Goal: Task Accomplishment & Management: Use online tool/utility

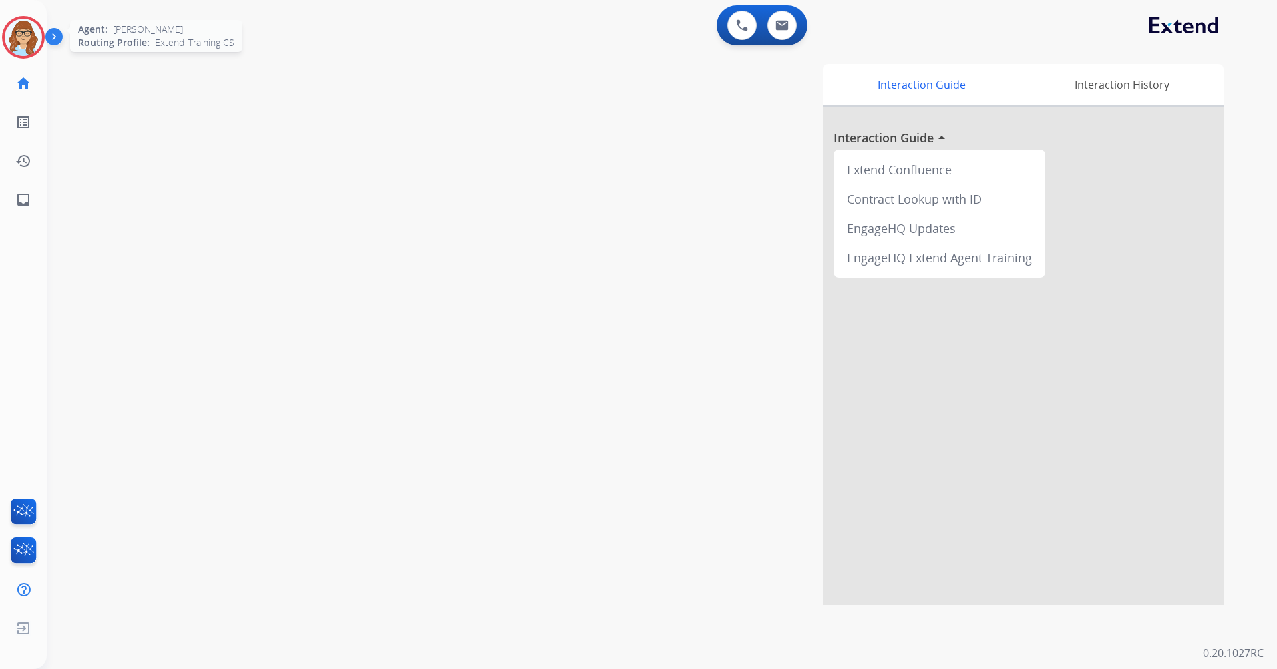
click at [41, 35] on img at bounding box center [23, 37] width 37 height 37
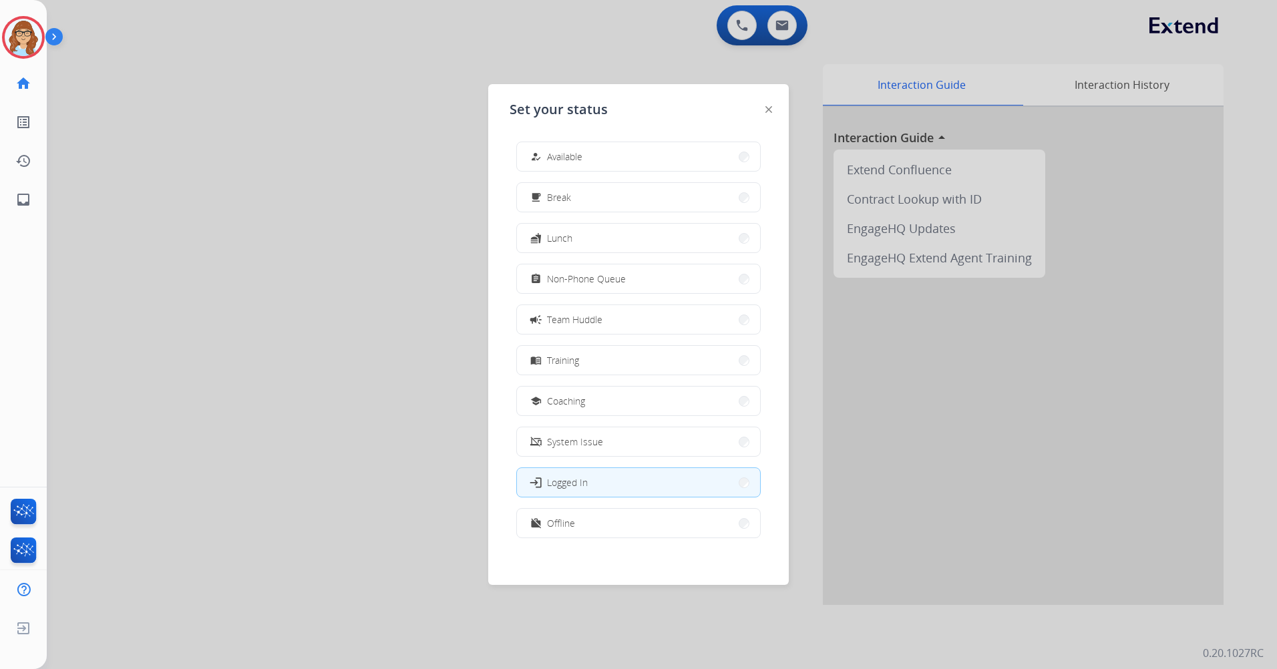
click at [604, 363] on button "menu_book Training" at bounding box center [638, 360] width 243 height 29
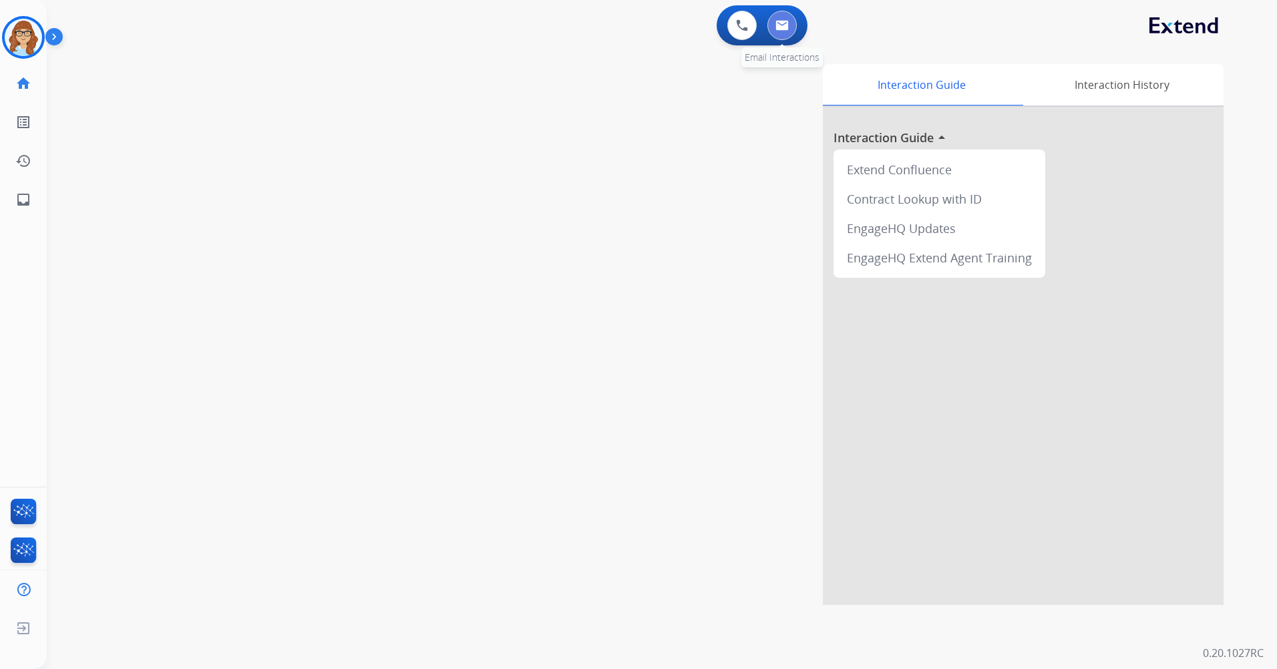
click at [772, 33] on button at bounding box center [781, 25] width 29 height 29
select select "**********"
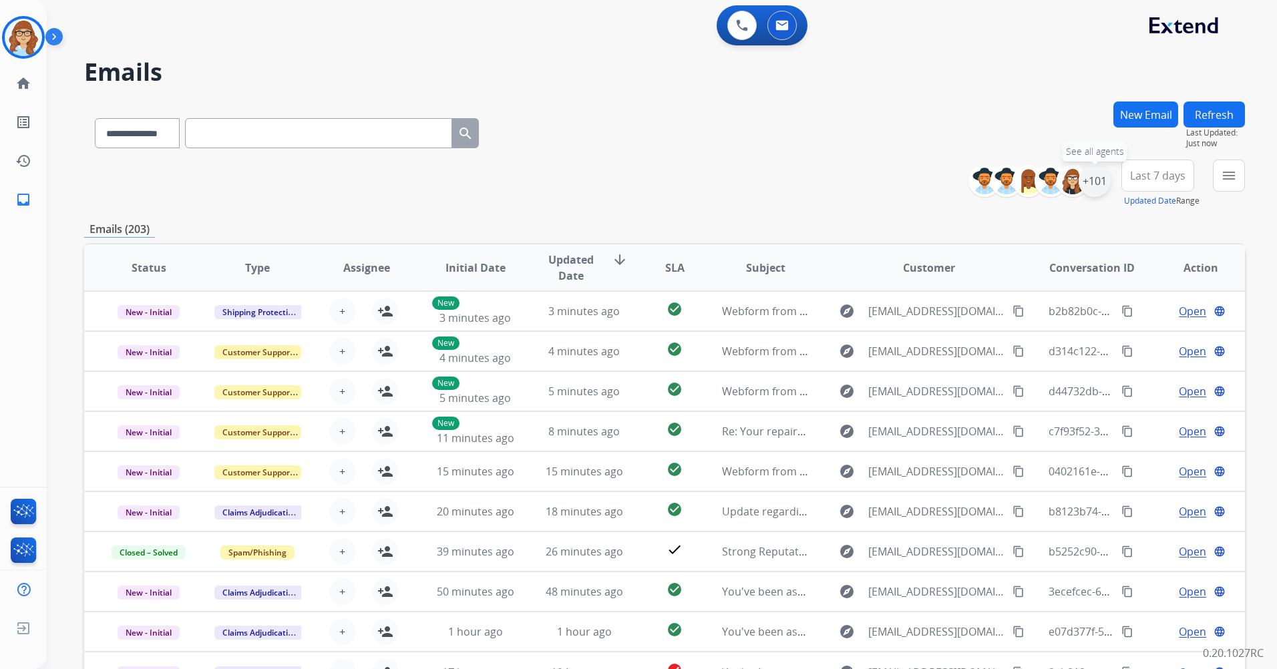
click at [1094, 176] on div "+101" at bounding box center [1094, 181] width 32 height 32
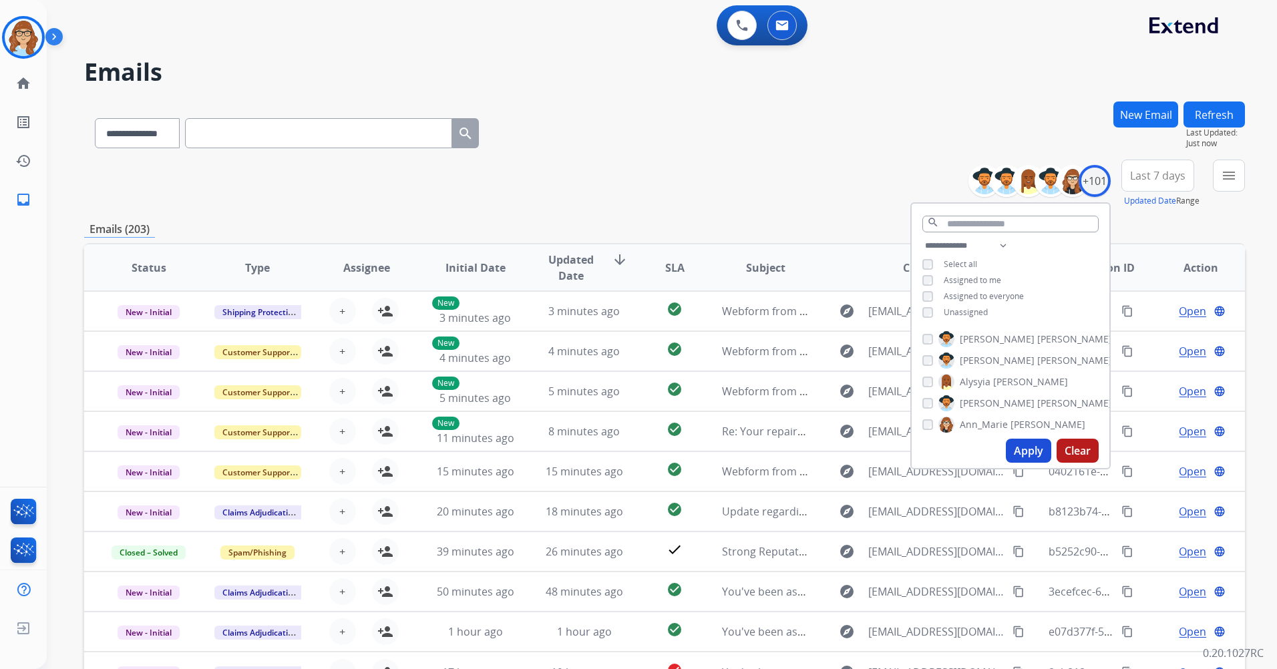
click at [969, 308] on span "Unassigned" at bounding box center [965, 311] width 44 height 11
click at [1038, 451] on button "Apply" at bounding box center [1027, 451] width 45 height 24
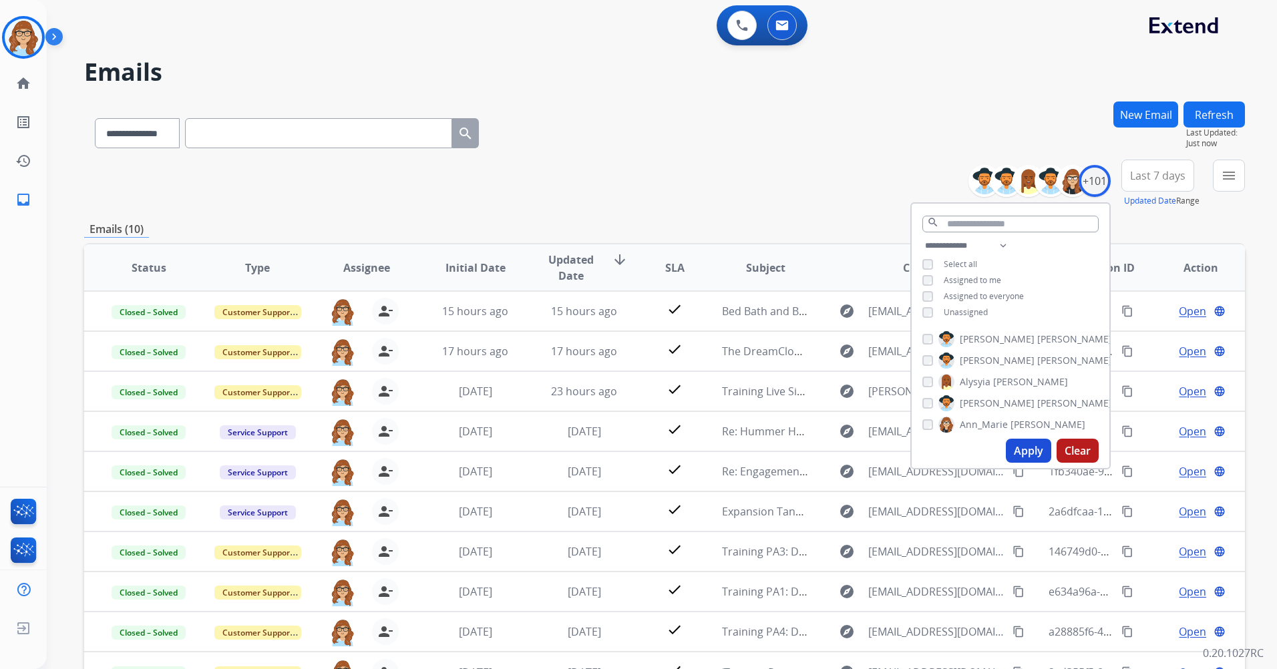
click at [758, 198] on div "**********" at bounding box center [664, 184] width 1160 height 48
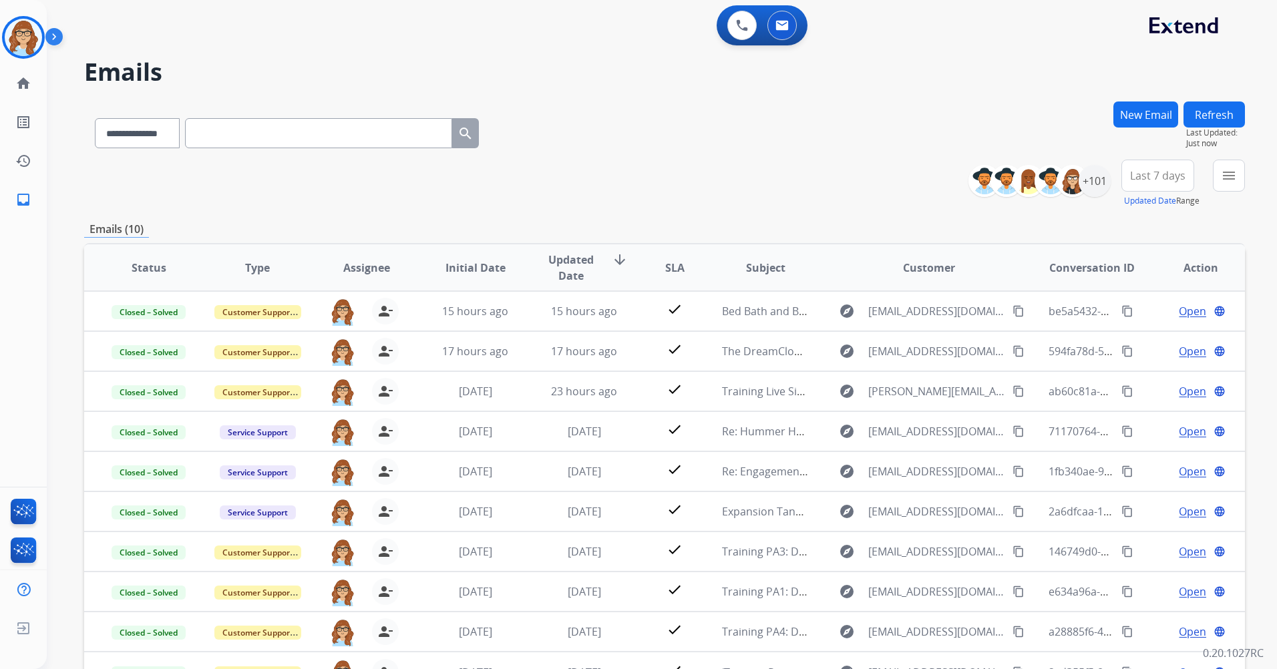
click at [50, 37] on img at bounding box center [56, 39] width 23 height 25
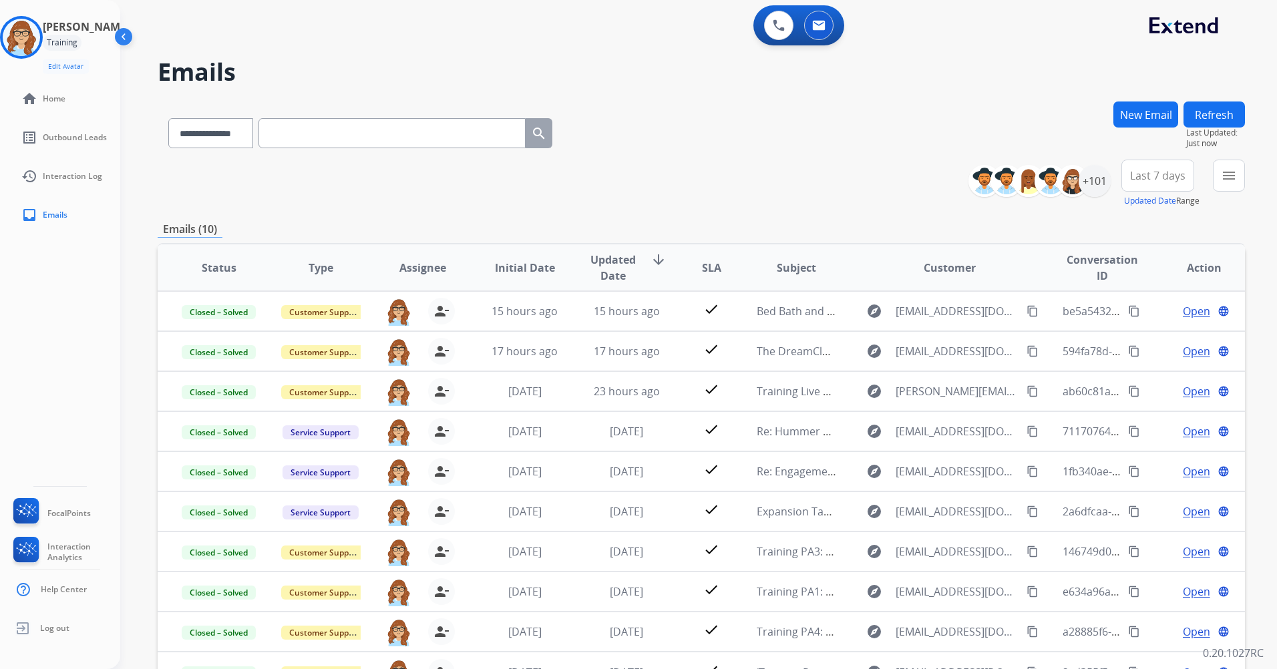
click at [128, 41] on img at bounding box center [124, 39] width 25 height 25
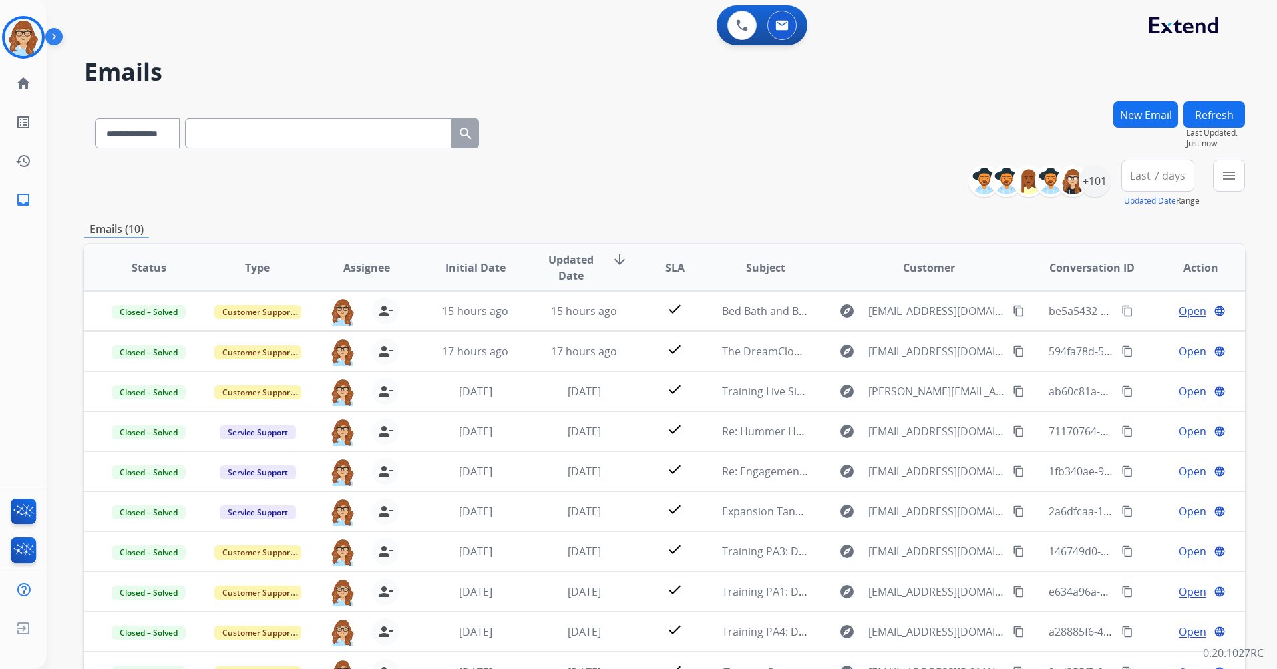
click at [61, 37] on img at bounding box center [56, 39] width 23 height 25
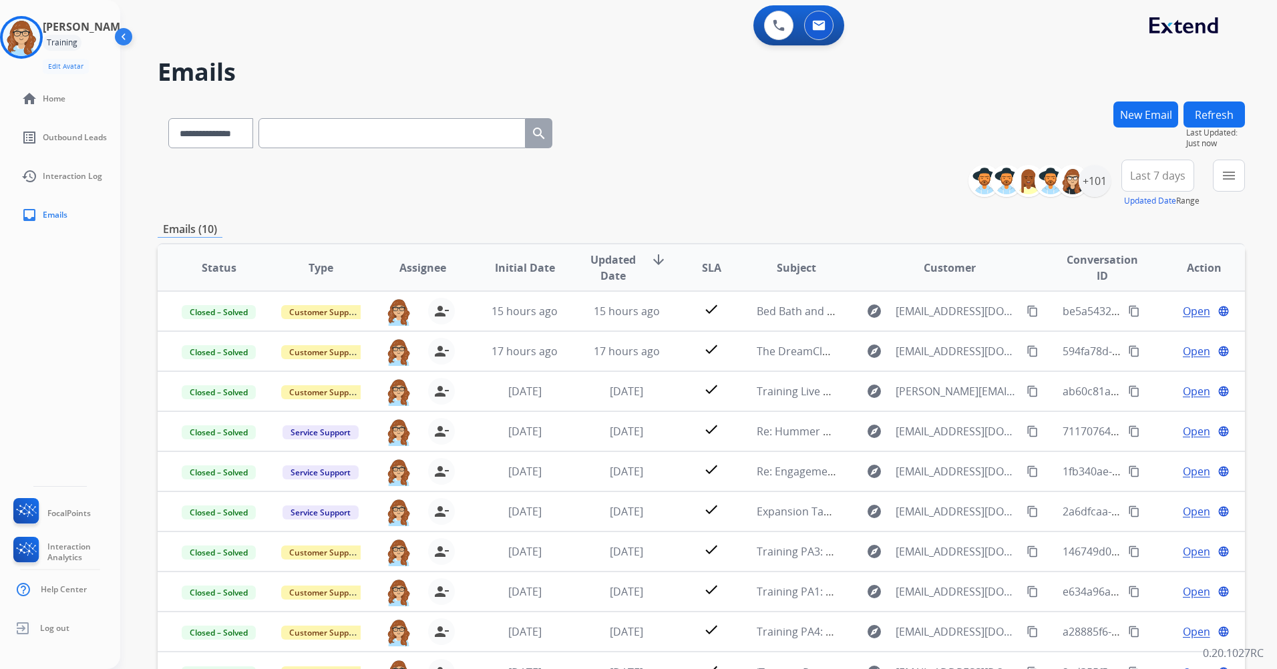
click at [126, 30] on img at bounding box center [124, 39] width 25 height 25
